Goal: Task Accomplishment & Management: Complete application form

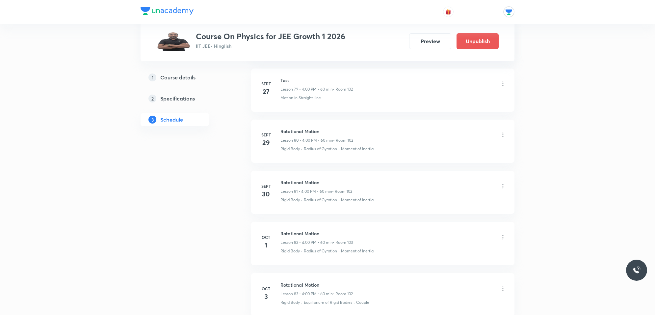
scroll to position [4471, 0]
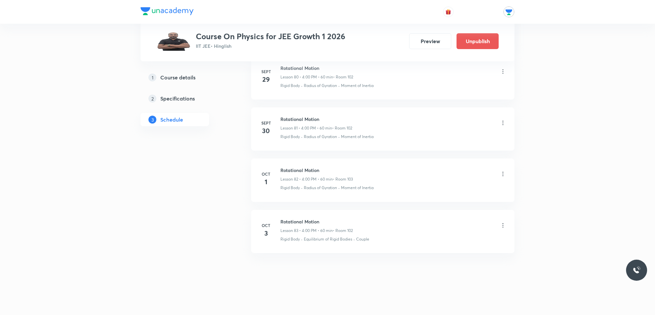
click at [310, 237] on p "Equilibrium of Rigid Bodies" at bounding box center [328, 239] width 48 height 6
click at [503, 226] on icon at bounding box center [503, 225] width 7 height 7
click at [456, 255] on li "Delete" at bounding box center [468, 254] width 72 height 12
click at [419, 298] on button "Delete" at bounding box center [423, 301] width 58 height 16
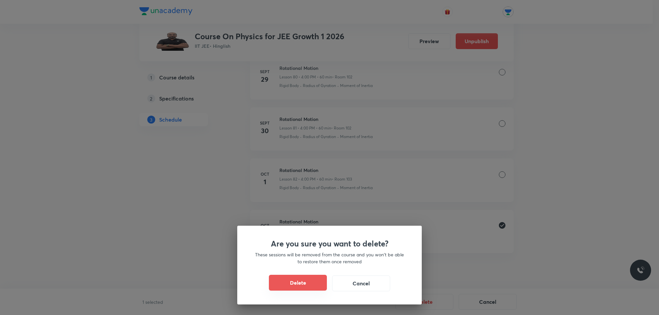
click at [318, 282] on button "Delete" at bounding box center [298, 283] width 58 height 16
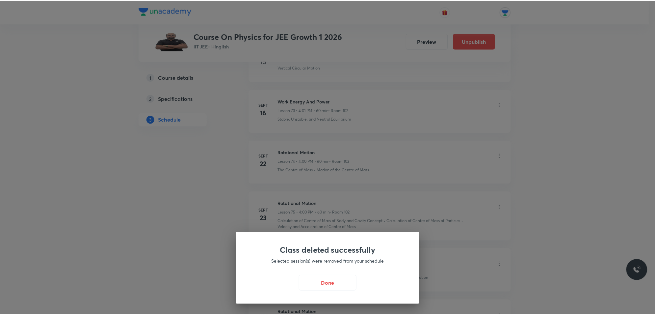
scroll to position [4059, 0]
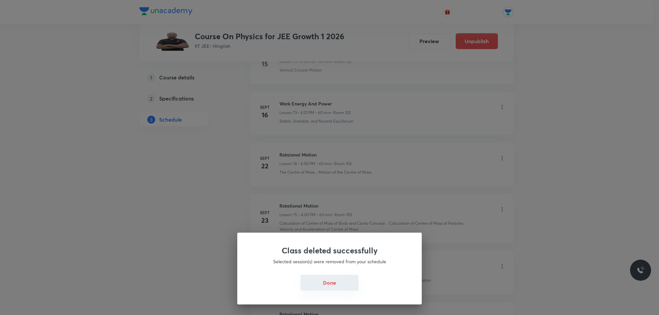
click at [331, 285] on button "Done" at bounding box center [329, 283] width 58 height 16
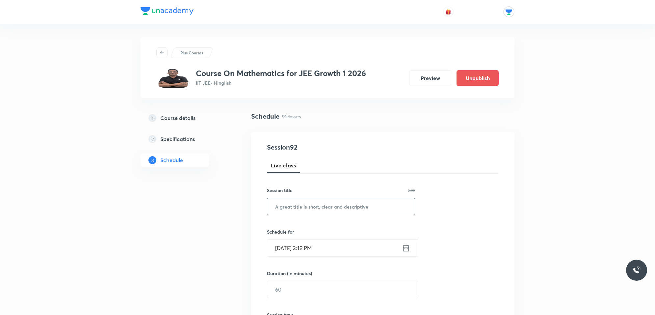
click at [310, 203] on input "text" at bounding box center [341, 206] width 148 height 17
type input "Quadratic equation"
click at [319, 249] on input "Oct 3, 2025, 3:19 PM" at bounding box center [334, 247] width 135 height 17
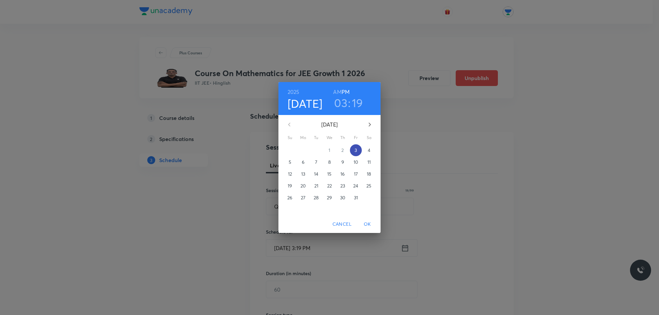
click at [354, 149] on p "3" at bounding box center [355, 150] width 2 height 7
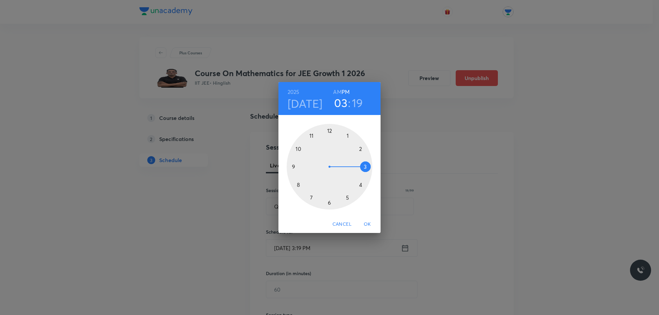
click at [341, 105] on h3 "03" at bounding box center [340, 103] width 13 height 14
click at [359, 183] on div at bounding box center [330, 167] width 86 height 86
click at [348, 132] on div at bounding box center [330, 167] width 86 height 86
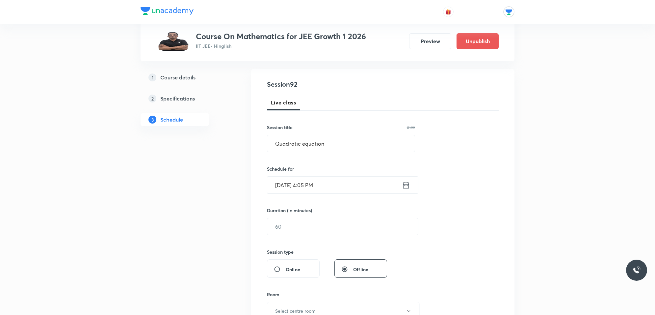
scroll to position [82, 0]
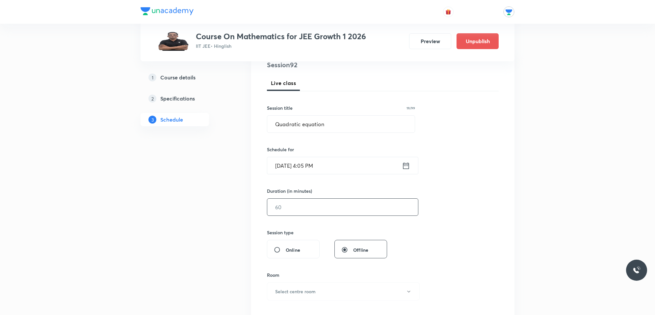
drag, startPoint x: 300, startPoint y: 204, endPoint x: 301, endPoint y: 200, distance: 4.6
click at [302, 206] on input "text" at bounding box center [342, 207] width 151 height 17
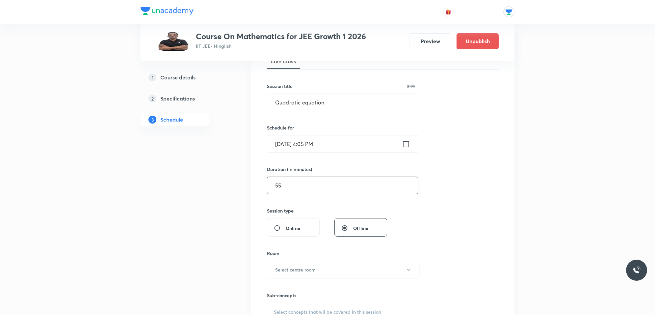
scroll to position [124, 0]
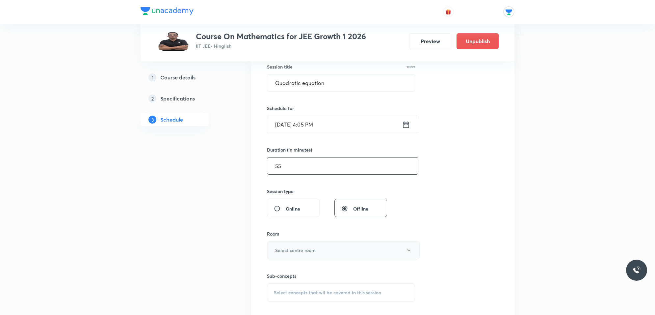
type input "55"
click at [300, 248] on h6 "Select centre room" at bounding box center [295, 250] width 41 height 7
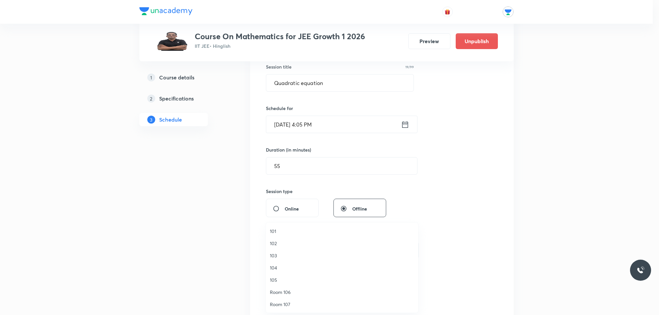
click at [279, 243] on span "102" at bounding box center [342, 243] width 144 height 7
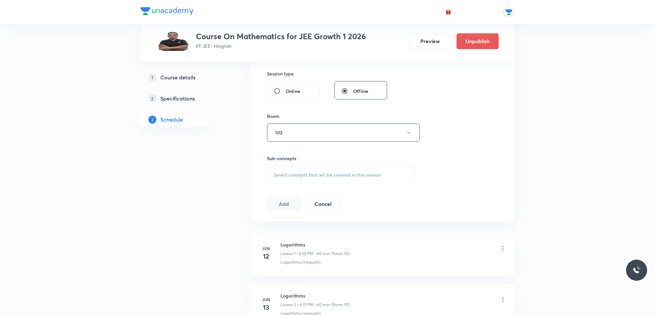
scroll to position [288, 0]
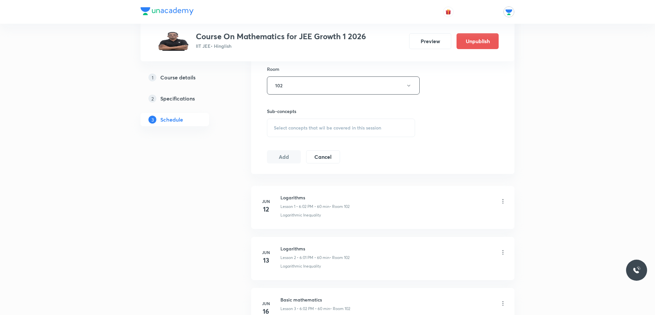
click at [316, 127] on span "Select concepts that wil be covered in this session" at bounding box center [327, 127] width 107 height 5
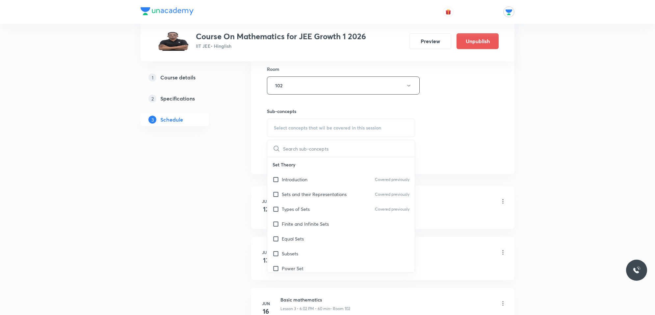
click at [311, 151] on input "text" at bounding box center [349, 148] width 132 height 17
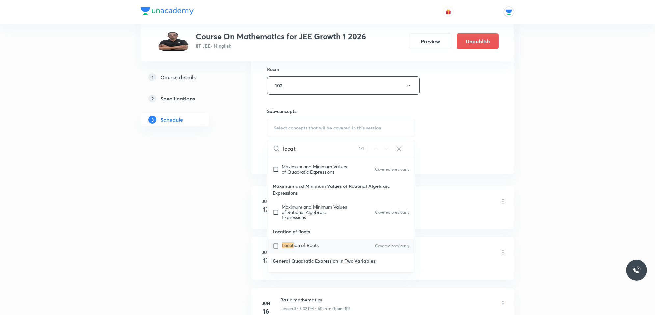
scroll to position [1916, 0]
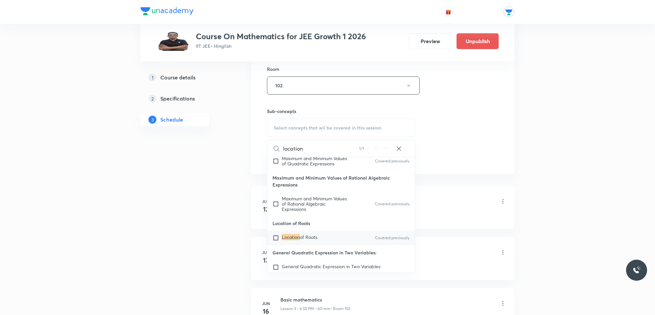
type input "location"
click at [279, 241] on input "checkbox" at bounding box center [277, 238] width 9 height 7
checkbox input "true"
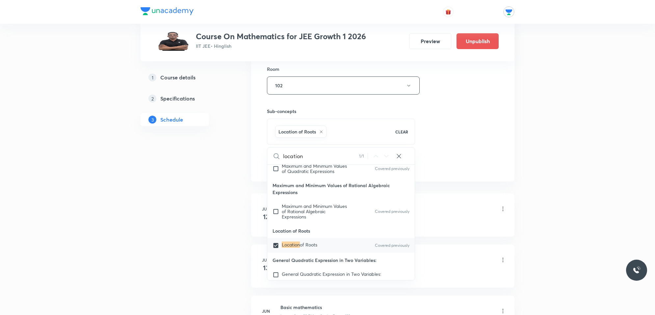
click at [458, 223] on div "Logarithmic Inequality" at bounding box center [394, 223] width 226 height 6
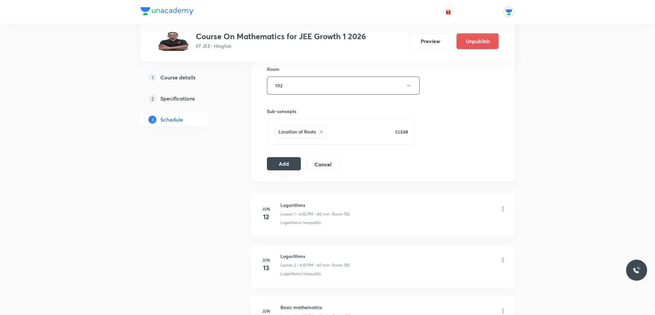
click at [290, 167] on button "Add" at bounding box center [284, 163] width 34 height 13
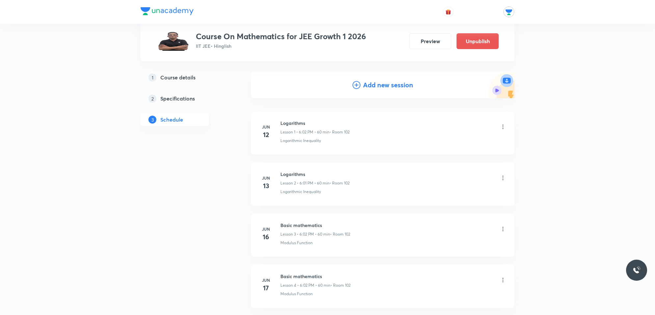
scroll to position [0, 0]
